Goal: Task Accomplishment & Management: Complete application form

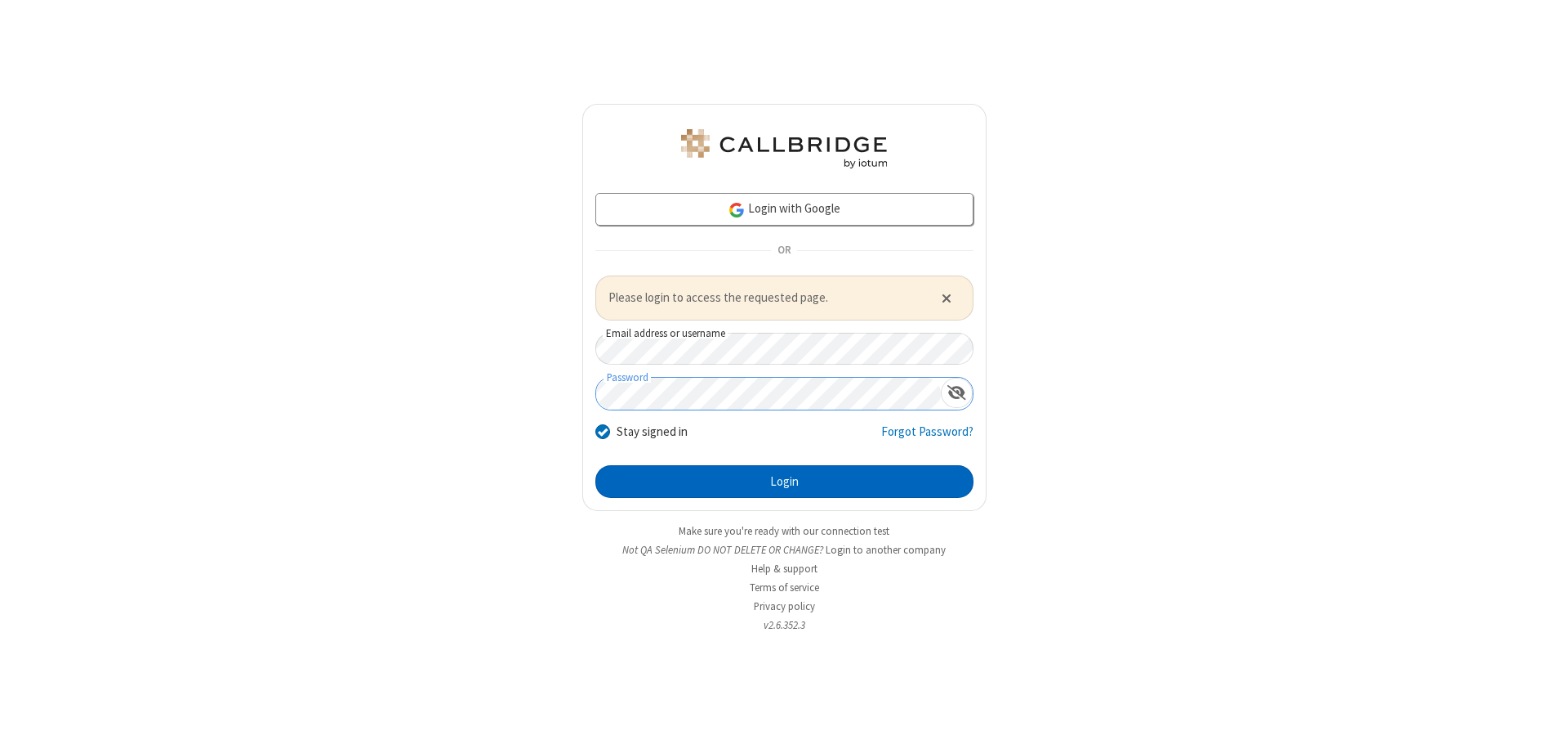
click at [784, 481] on button "Login" at bounding box center [784, 481] width 378 height 33
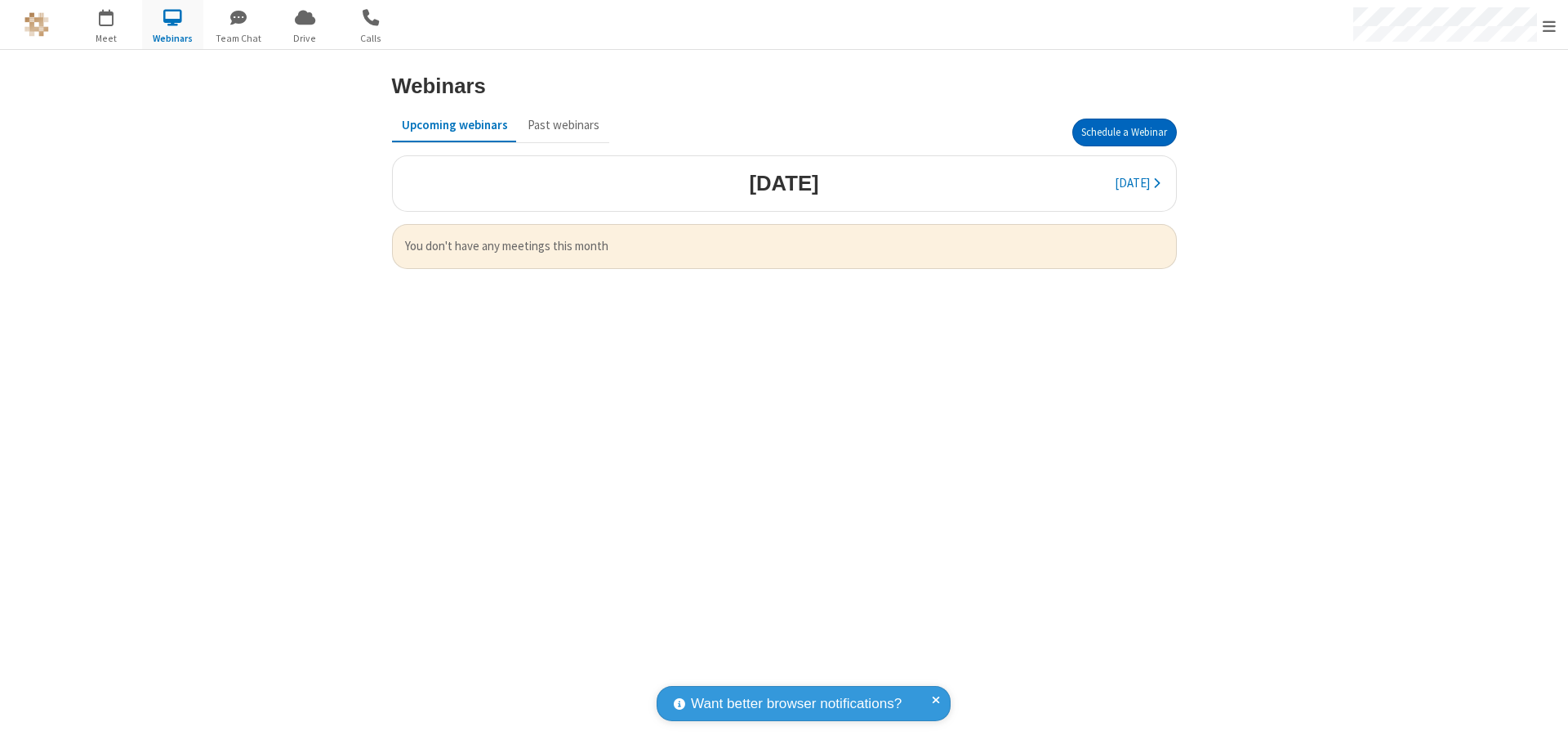
click at [1124, 132] on button "Schedule a Webinar" at bounding box center [1125, 132] width 104 height 28
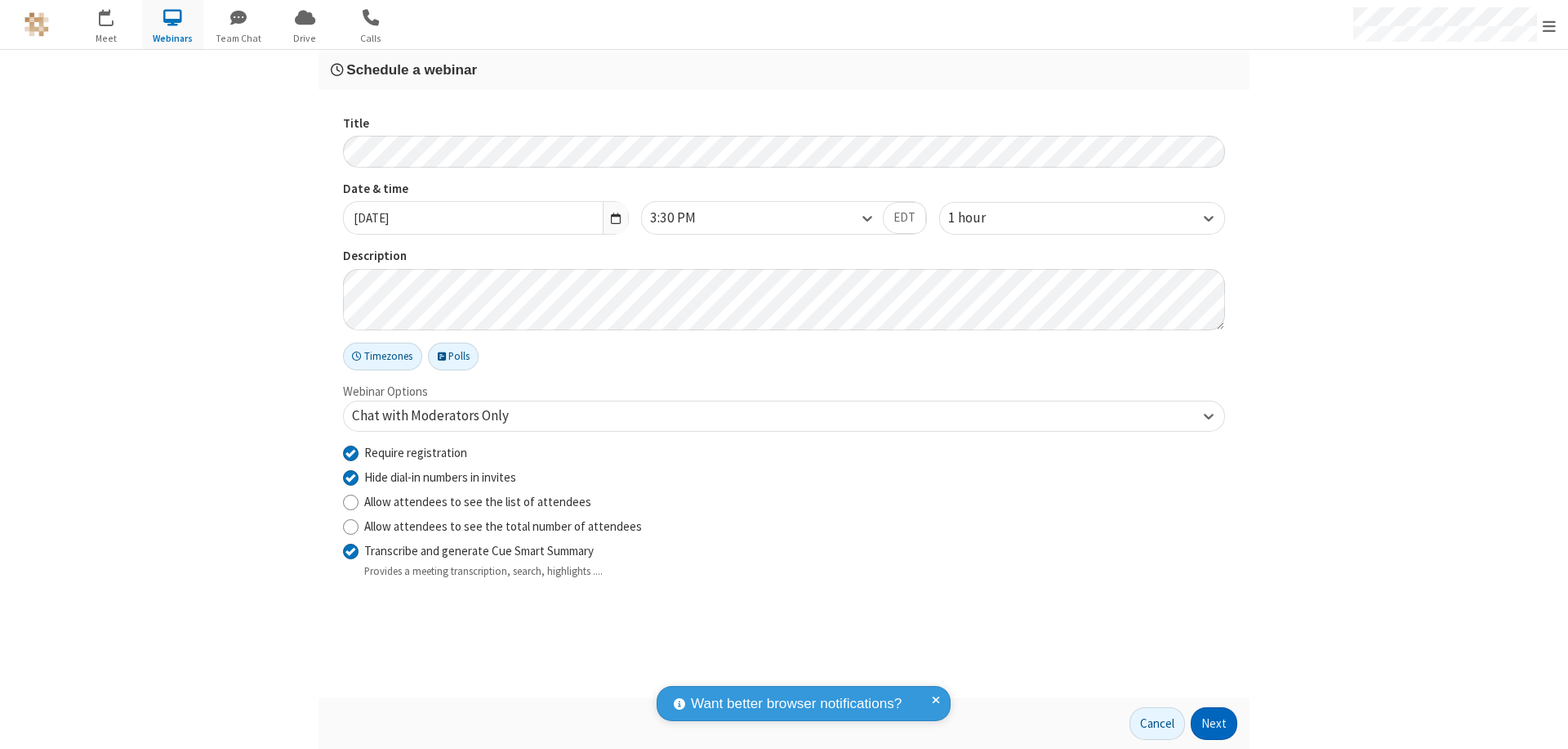
click at [1214, 723] on button "Next" at bounding box center [1213, 722] width 46 height 33
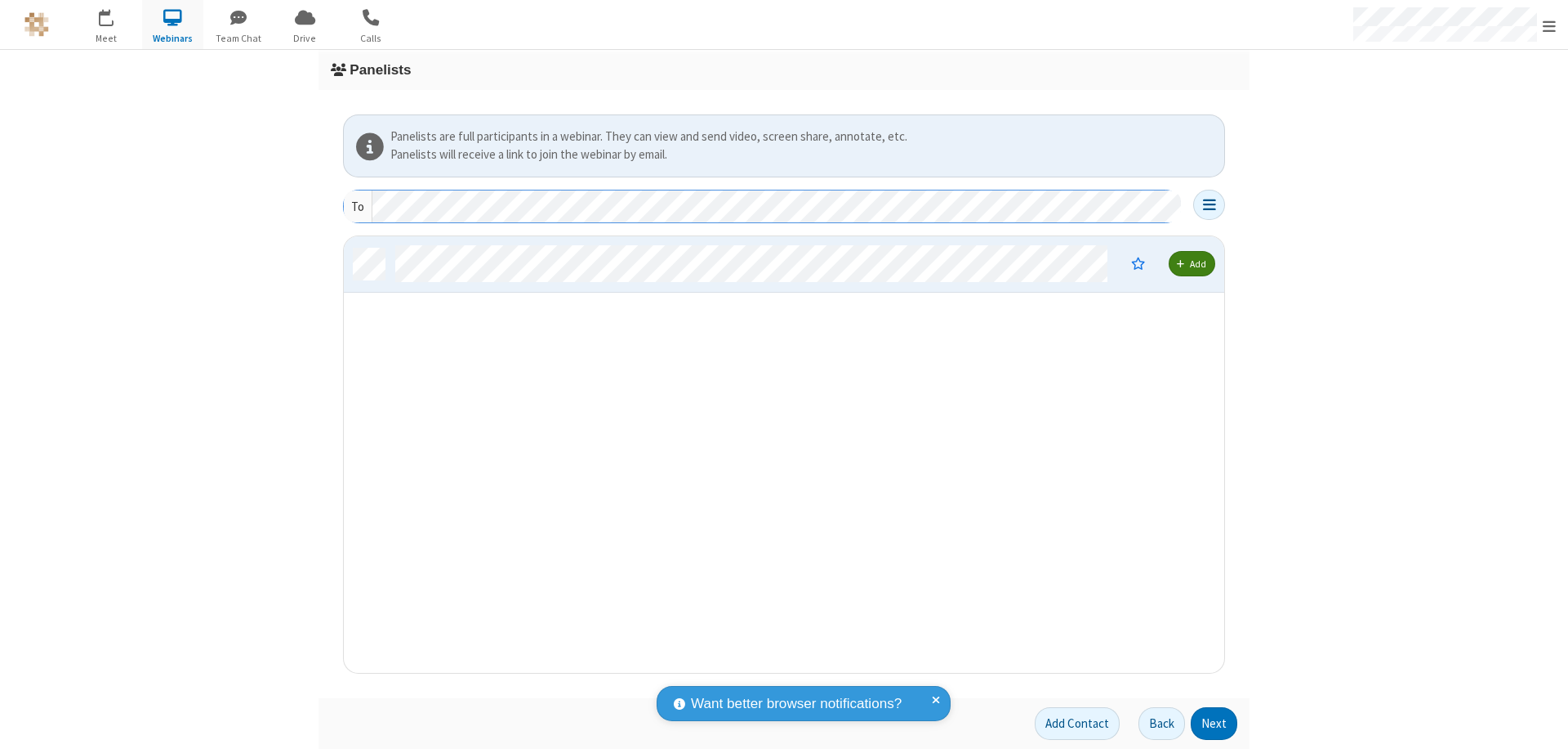
scroll to position [424, 868]
click at [1214, 723] on button "Next" at bounding box center [1213, 722] width 46 height 33
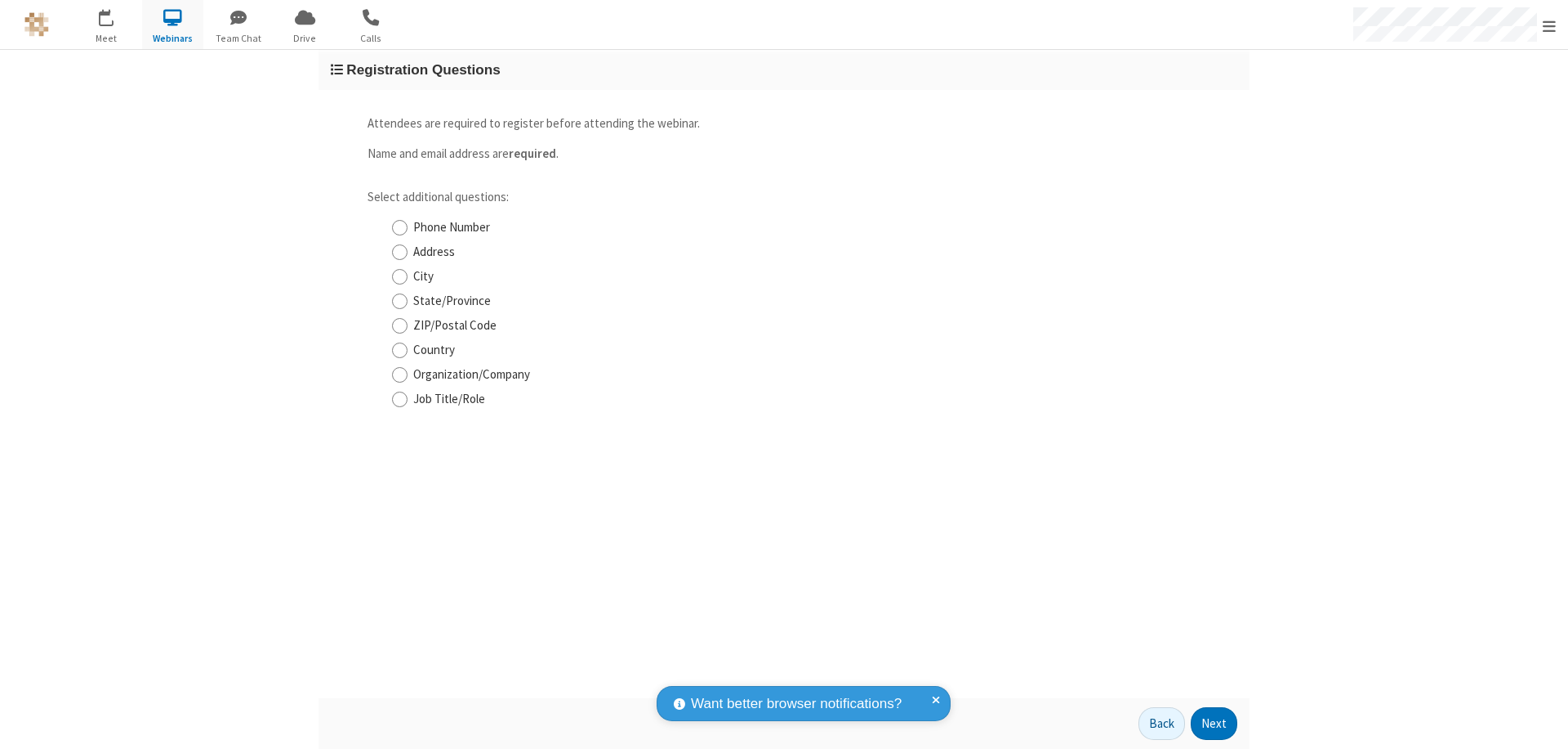
click at [399, 228] on input "Phone Number" at bounding box center [400, 227] width 16 height 17
checkbox input "true"
click at [1214, 723] on button "Next" at bounding box center [1213, 722] width 46 height 33
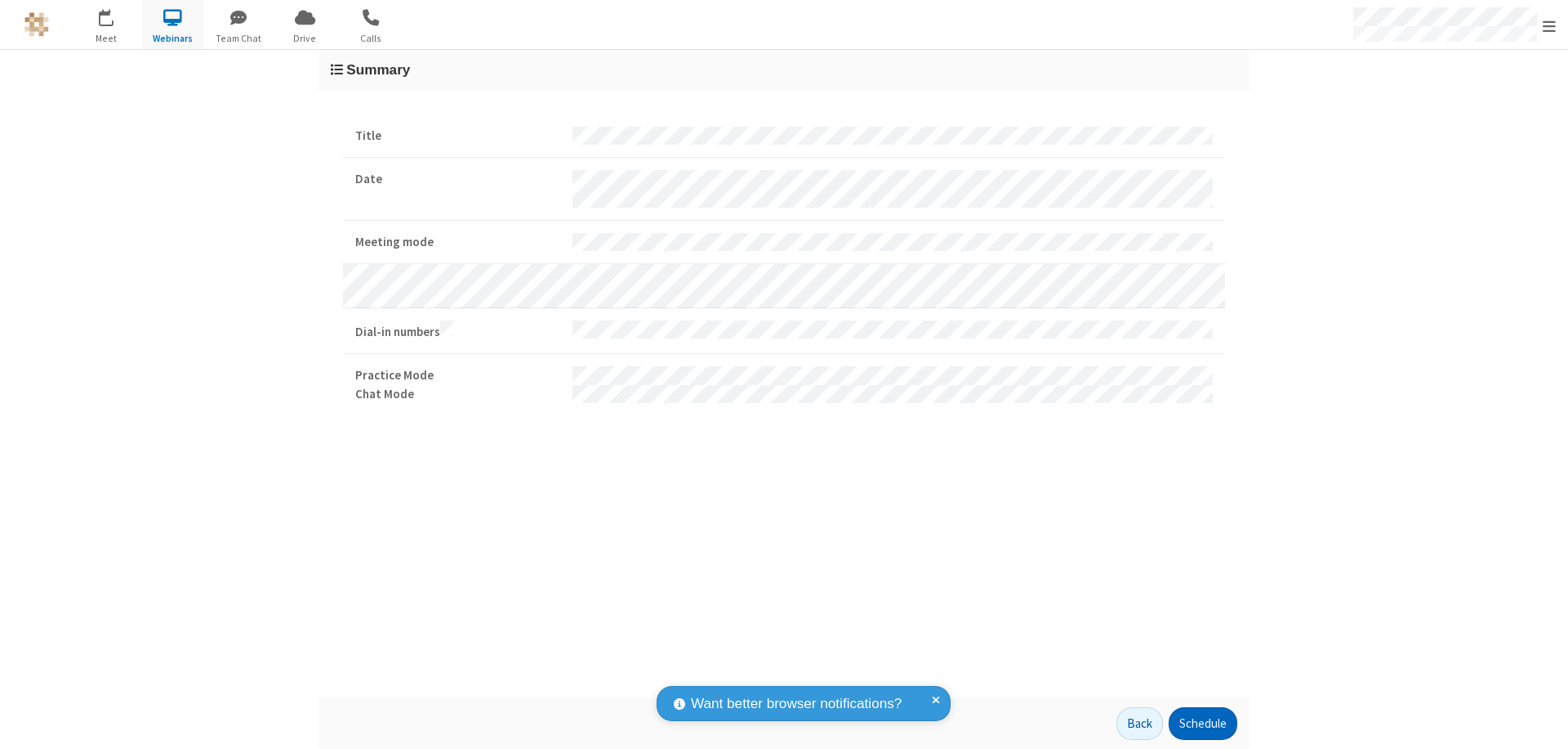
click at [1203, 723] on button "Schedule" at bounding box center [1204, 722] width 69 height 33
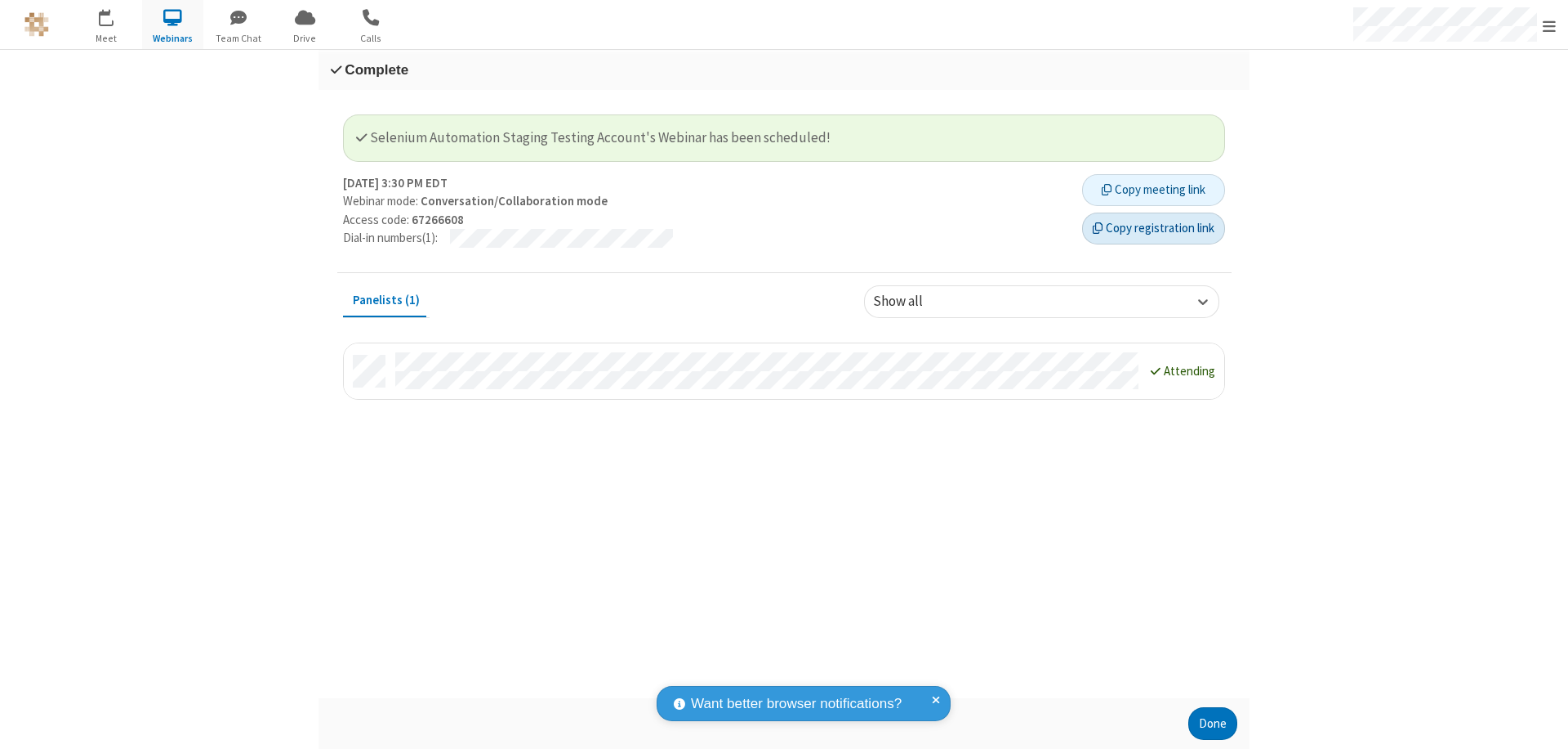
click at [1153, 228] on button "Copy registration link" at bounding box center [1153, 229] width 143 height 33
click at [1212, 723] on button "Done" at bounding box center [1212, 722] width 49 height 33
